Goal: Task Accomplishment & Management: Use online tool/utility

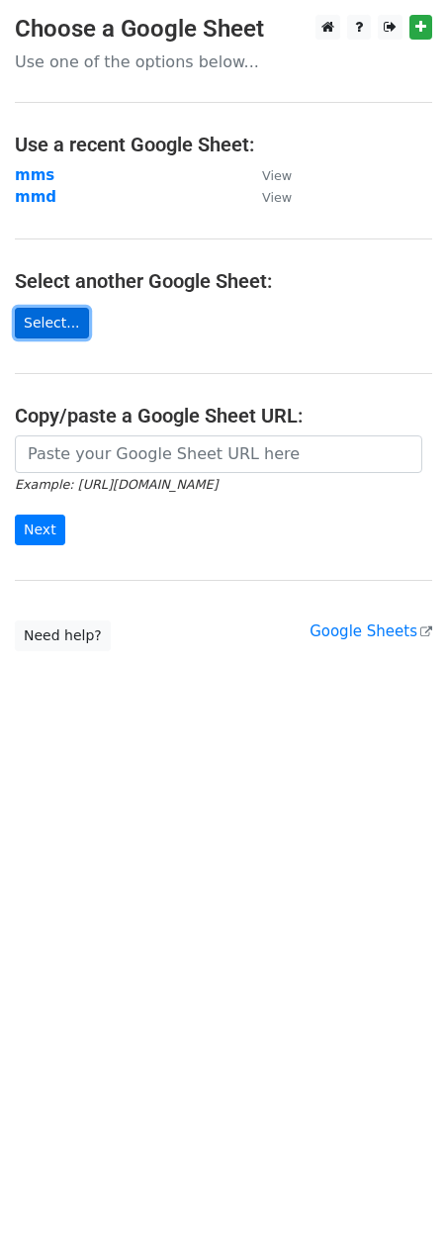
click at [58, 323] on link "Select..." at bounding box center [52, 323] width 74 height 31
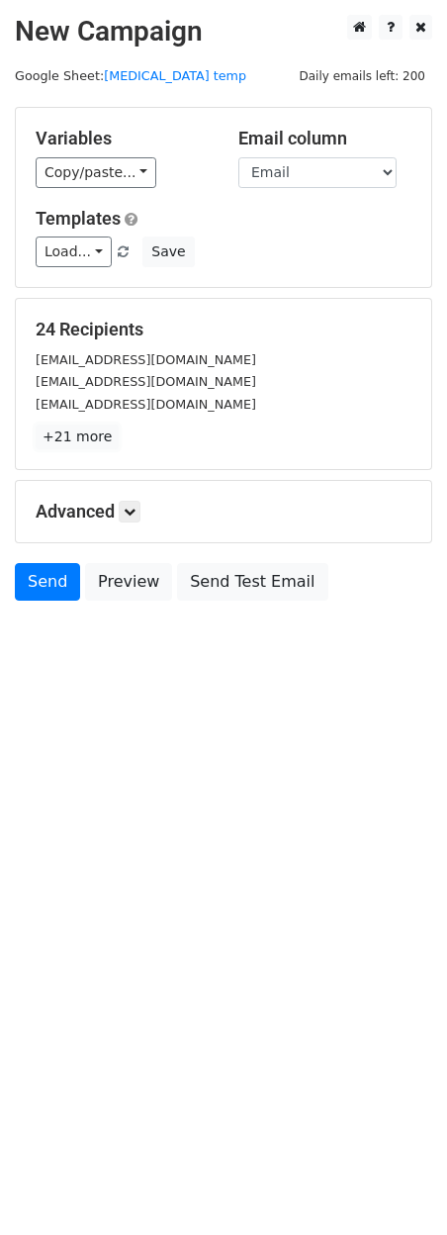
click at [91, 436] on link "+21 more" at bounding box center [77, 437] width 83 height 25
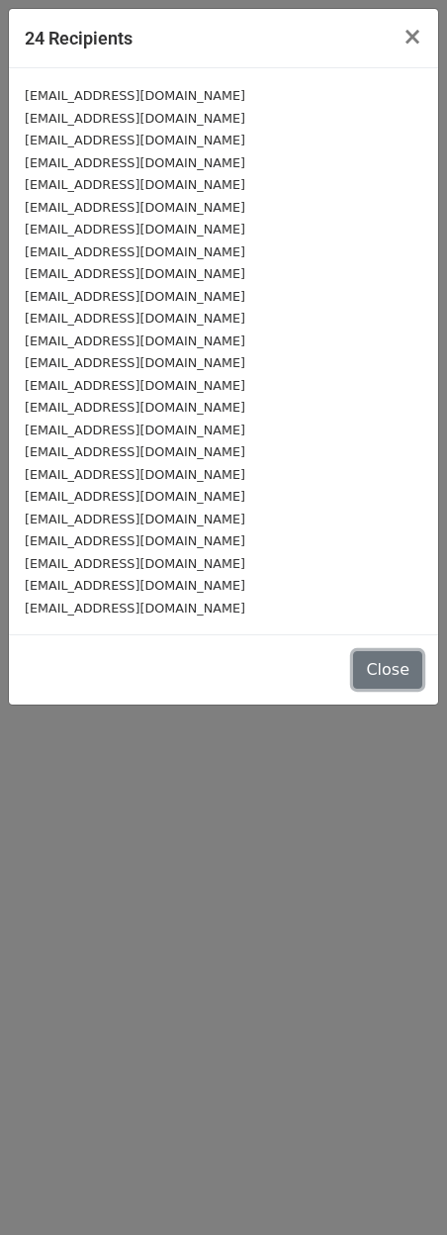
click at [405, 672] on button "Close" at bounding box center [387, 670] width 69 height 38
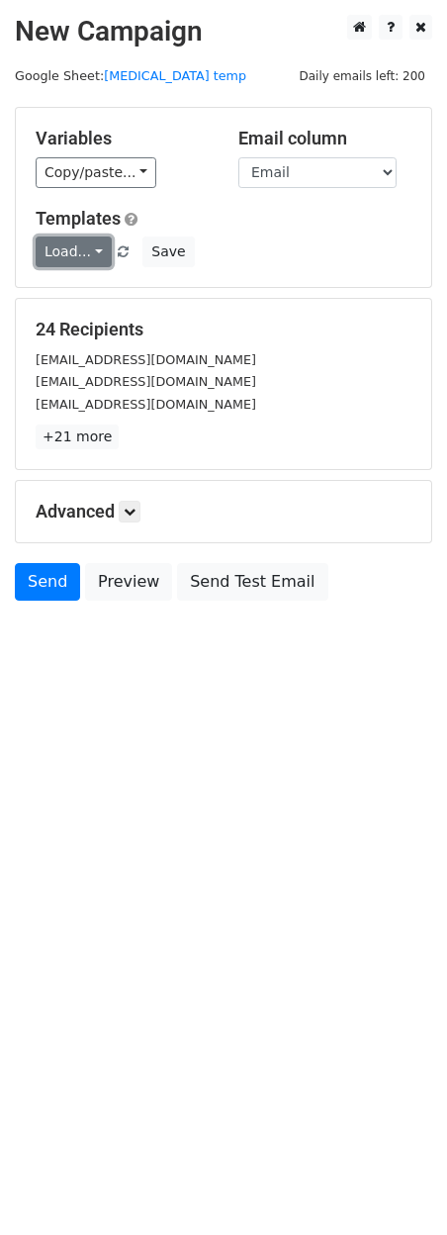
click at [94, 260] on link "Load..." at bounding box center [74, 252] width 76 height 31
drag, startPoint x: 97, startPoint y: 259, endPoint x: 290, endPoint y: 239, distance: 194.1
click at [289, 238] on div "Load... No templates saved Save" at bounding box center [224, 252] width 406 height 31
click at [129, 515] on icon at bounding box center [130, 512] width 12 height 12
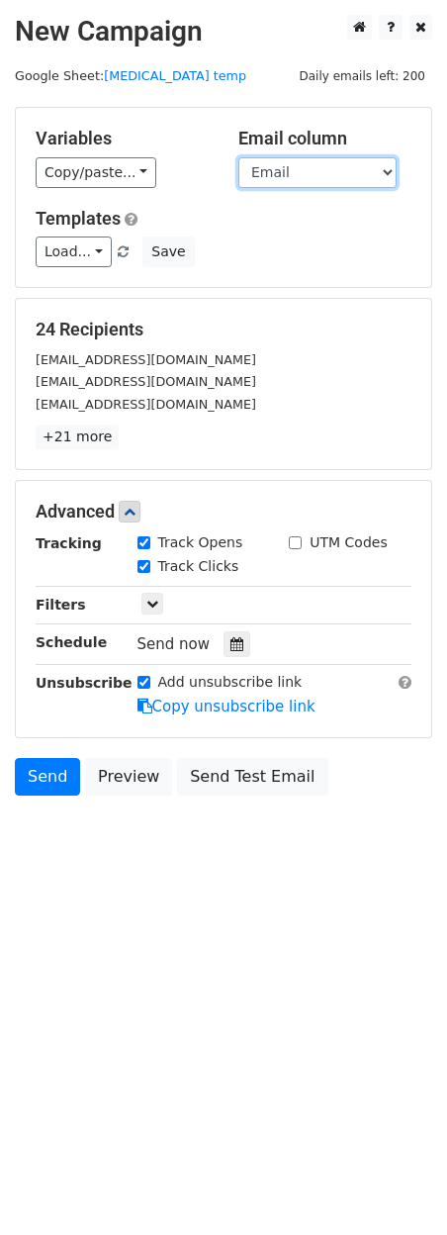
click at [286, 170] on select "Property Name Email" at bounding box center [318, 172] width 158 height 31
click at [239, 157] on select "Property Name Email" at bounding box center [318, 172] width 158 height 31
click at [328, 180] on select "Property Name Email" at bounding box center [318, 172] width 158 height 31
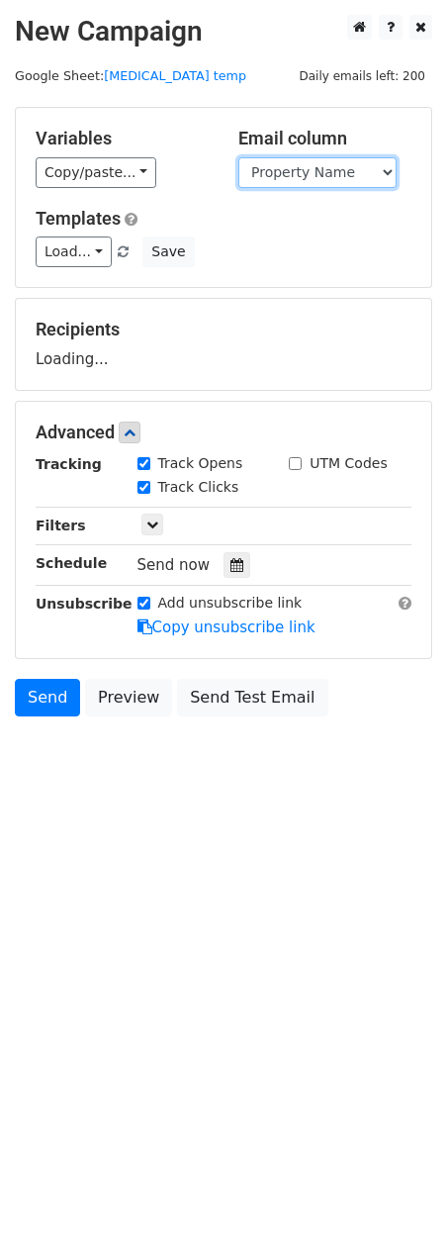
select select "Email"
click at [239, 157] on select "Property Name Email" at bounding box center [318, 172] width 158 height 31
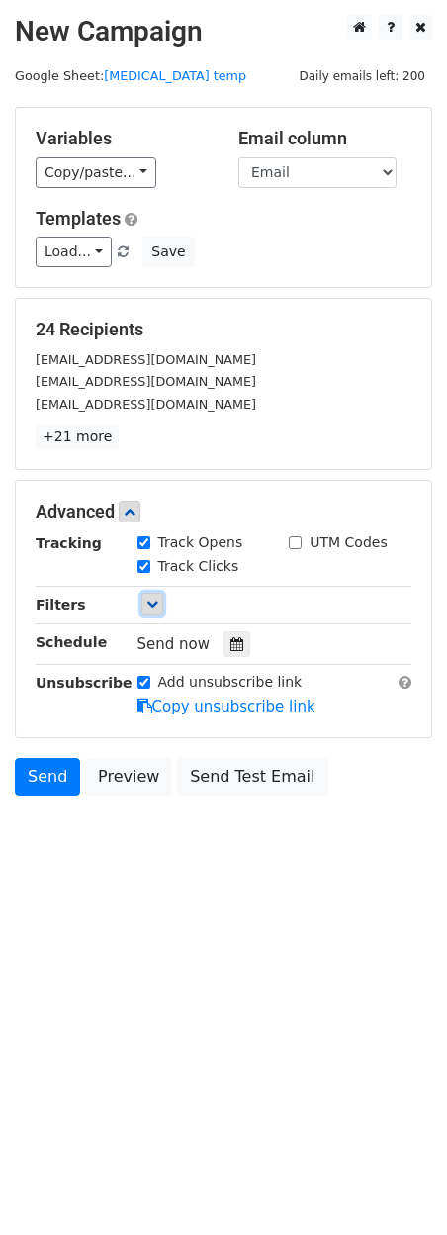
click at [155, 596] on link at bounding box center [153, 604] width 22 height 22
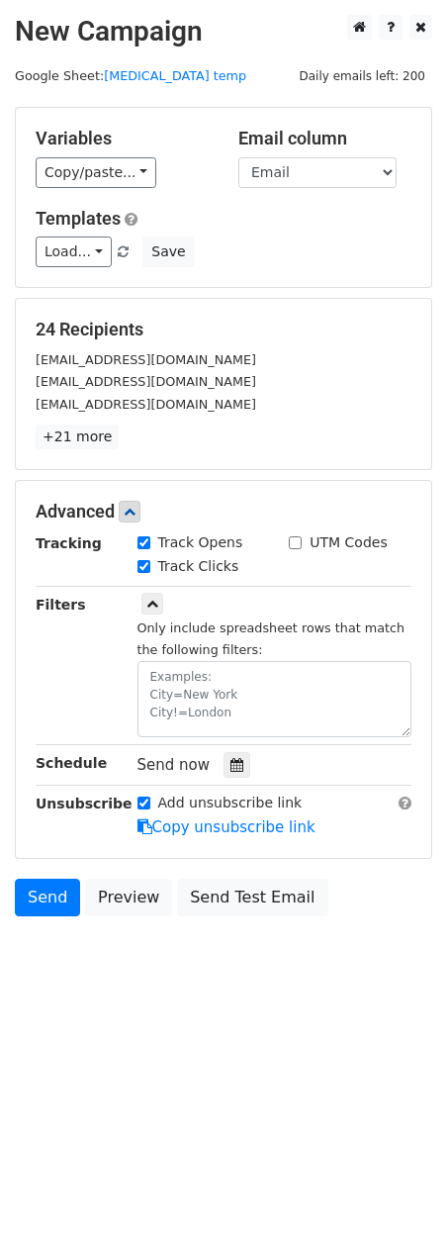
click at [149, 799] on input "Add unsubscribe link" at bounding box center [144, 803] width 13 height 13
checkbox input "false"
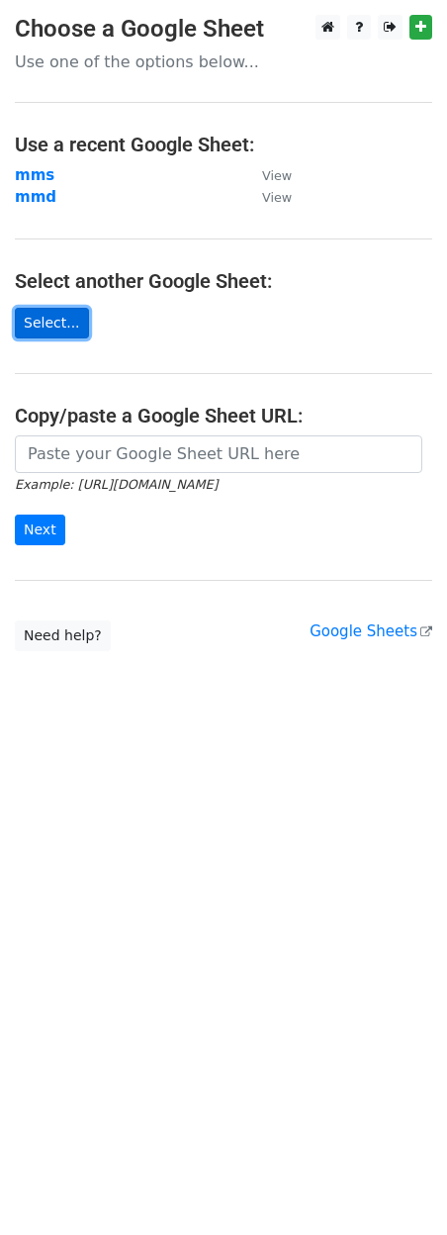
click at [57, 328] on link "Select..." at bounding box center [52, 323] width 74 height 31
